Goal: Information Seeking & Learning: Check status

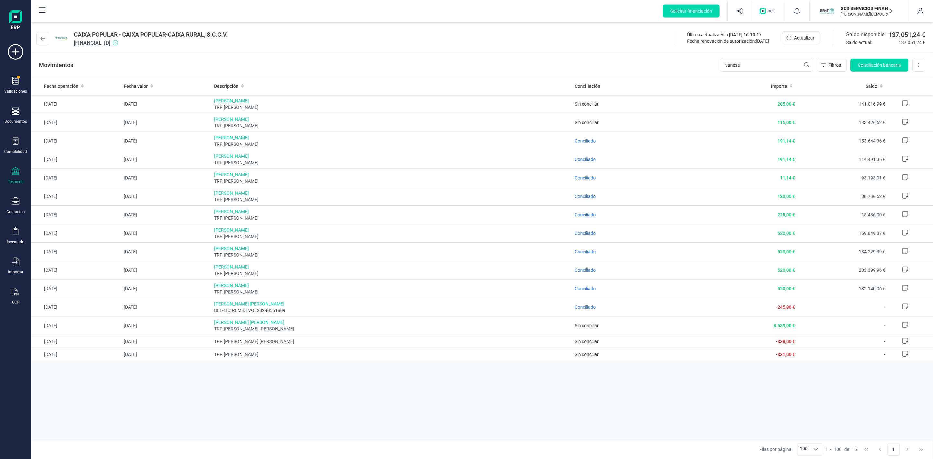
click at [18, 18] on img at bounding box center [15, 20] width 13 height 21
click at [44, 10] on icon at bounding box center [42, 10] width 8 height 8
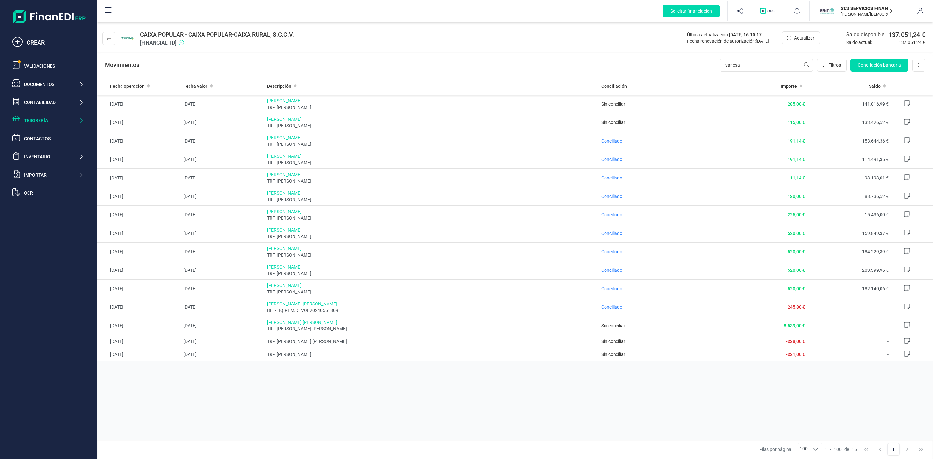
click at [54, 284] on div "Solicitar financiación CREAR Validaciones Documentos Documentos Presupuestos Pe…" at bounding box center [49, 238] width 92 height 415
click at [211, 403] on div "Fecha operación Fecha valor Descripción Conciliación Importe Saldo [DATE] [DATE…" at bounding box center [514, 258] width 835 height 362
click at [46, 137] on div "Contactos" at bounding box center [54, 138] width 60 height 6
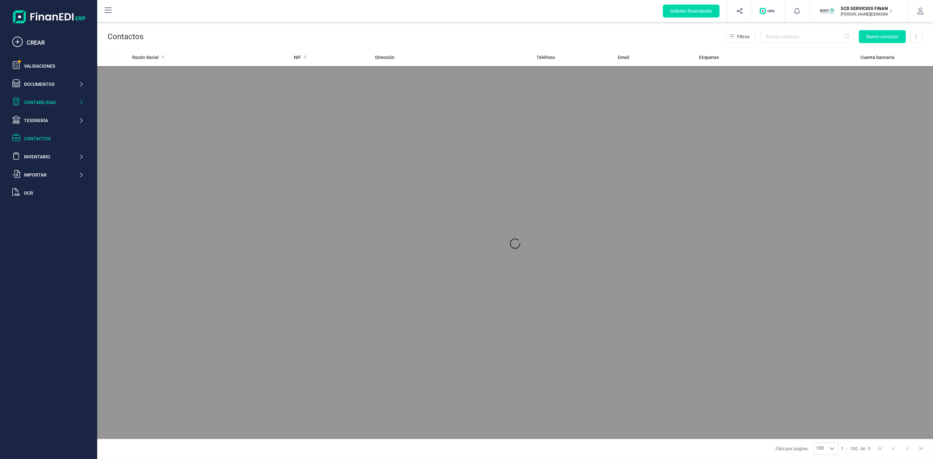
click at [45, 105] on div "Contabilidad" at bounding box center [51, 102] width 55 height 6
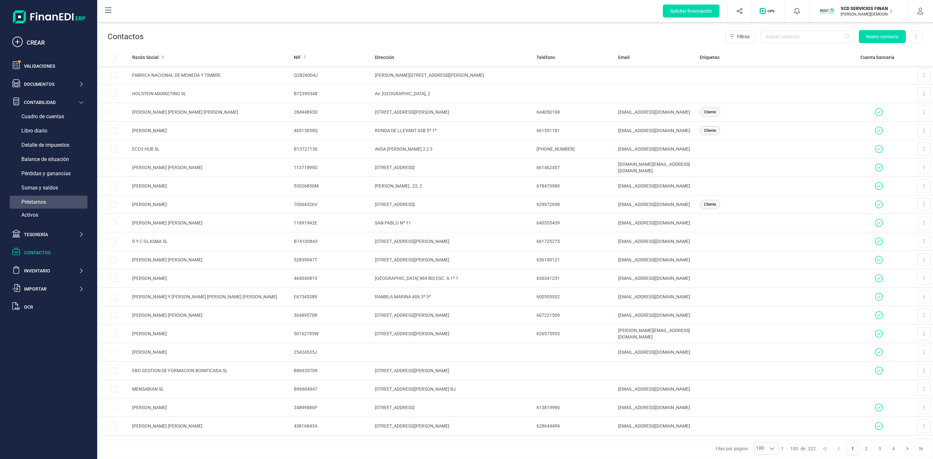
click at [44, 200] on span "Préstamos" at bounding box center [33, 202] width 25 height 8
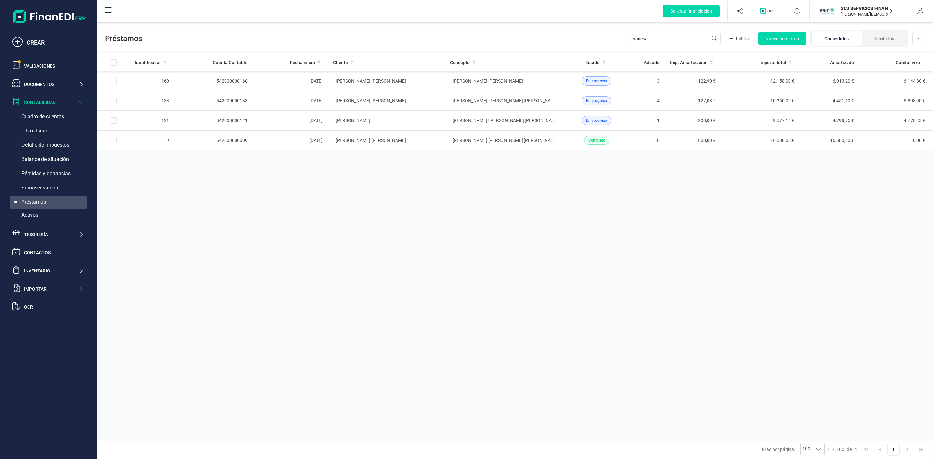
drag, startPoint x: 512, startPoint y: 334, endPoint x: 505, endPoint y: 326, distance: 10.6
click at [511, 334] on div "Identificador Cuenta Contable Fecha inicio Cliente Concepto Estado Adeudo Imp. …" at bounding box center [514, 246] width 835 height 386
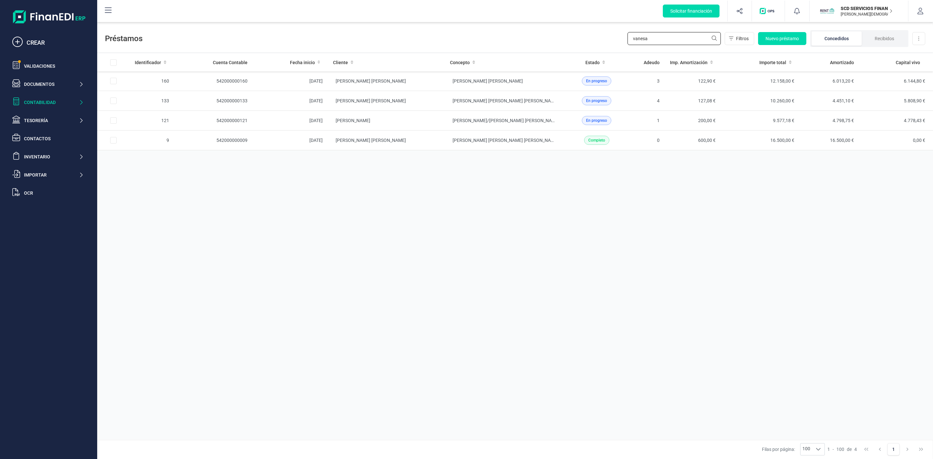
drag, startPoint x: 658, startPoint y: 36, endPoint x: 610, endPoint y: 30, distance: 47.6
click at [607, 41] on div "Préstamos vanesa Filtros Nuevo préstamo Concedidos Recibidos Descargar Excel" at bounding box center [514, 37] width 835 height 30
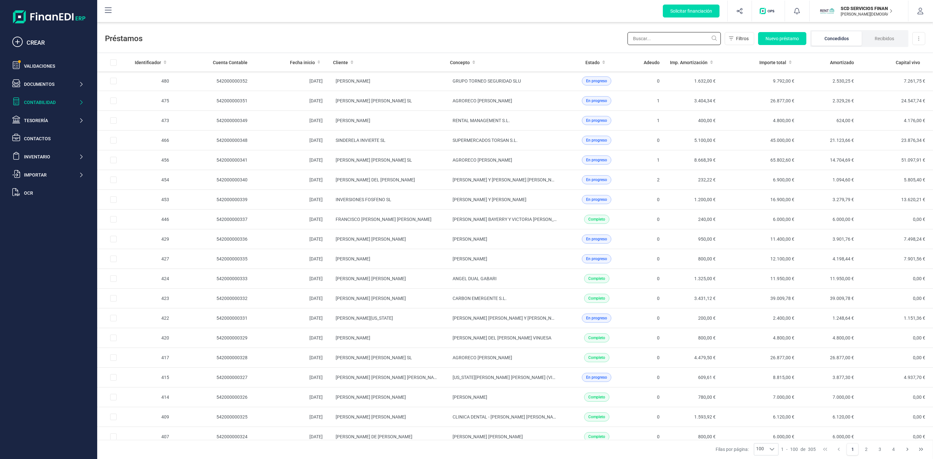
click at [672, 37] on input "text" at bounding box center [673, 38] width 93 height 13
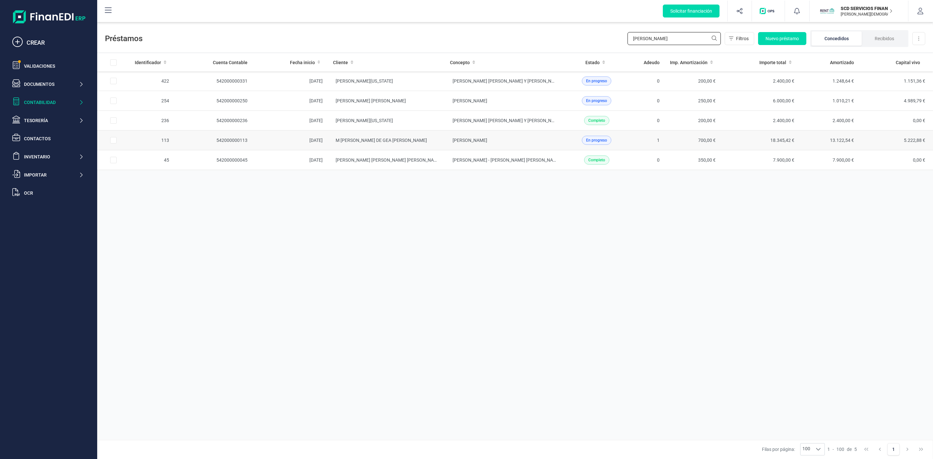
type input "[PERSON_NAME]"
click at [403, 144] on td "M [PERSON_NAME] DE GEA [PERSON_NAME]" at bounding box center [386, 140] width 117 height 20
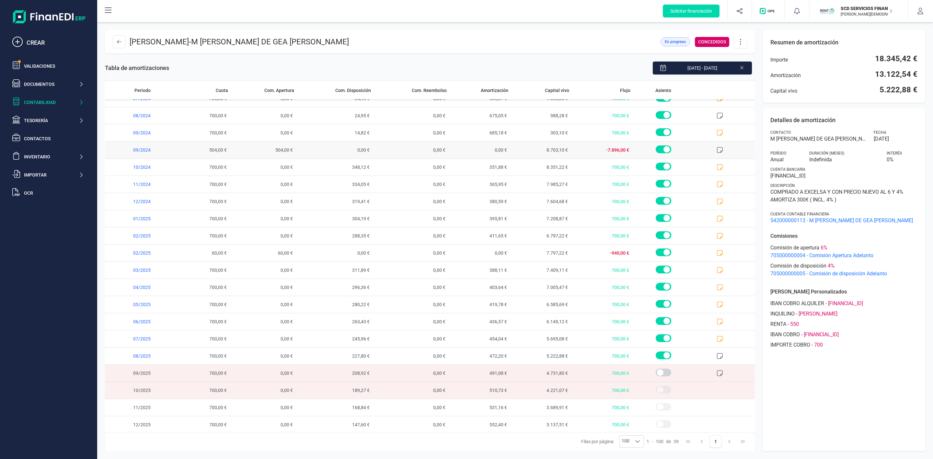
scroll to position [342, 0]
click at [840, 385] on div "Detalles de amortización Contacto M [PERSON_NAME] DE GEA [PERSON_NAME] Fecha [D…" at bounding box center [843, 279] width 163 height 343
